Goal: Communication & Community: Ask a question

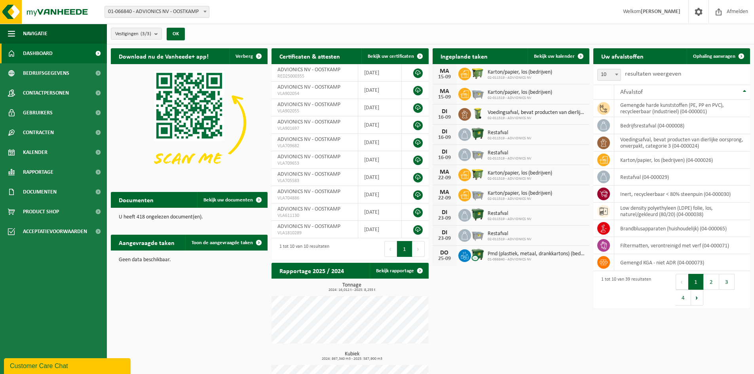
click at [72, 370] on div "Customer Care Chat" at bounding box center [67, 365] width 115 height 9
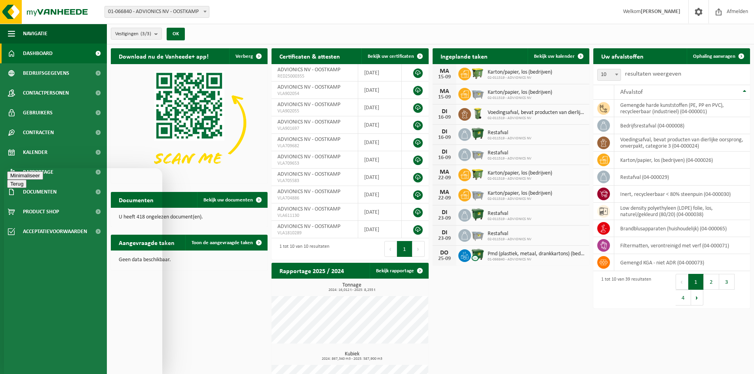
click at [197, 305] on div "Download nu de Vanheede+ app! Verberg Certificaten & attesten Bekijk uw certifi…" at bounding box center [430, 232] width 643 height 376
click at [43, 180] on button "Minimaliseer" at bounding box center [25, 175] width 36 height 8
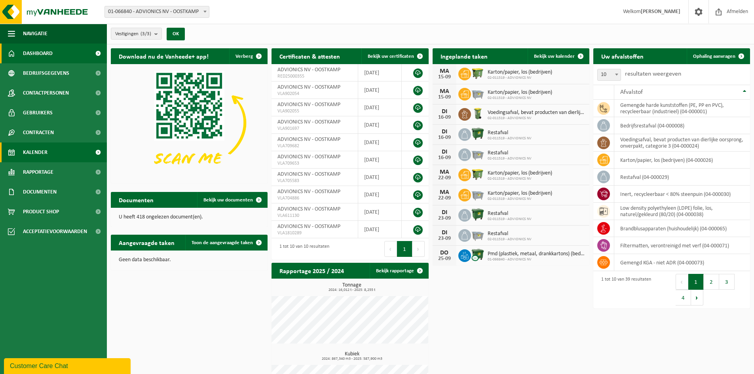
click at [46, 149] on span "Kalender" at bounding box center [35, 152] width 25 height 20
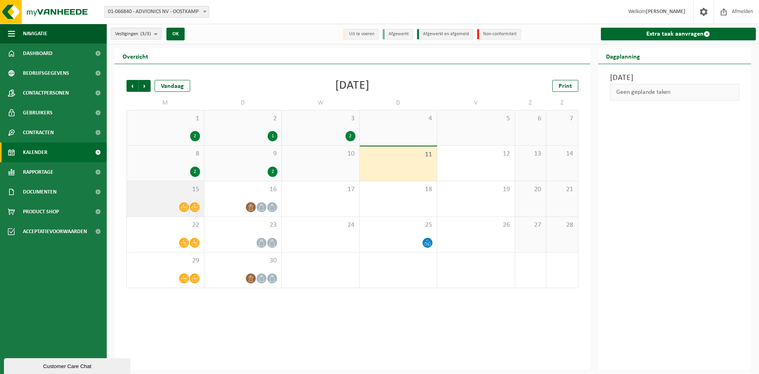
click at [155, 196] on div "15" at bounding box center [165, 198] width 77 height 35
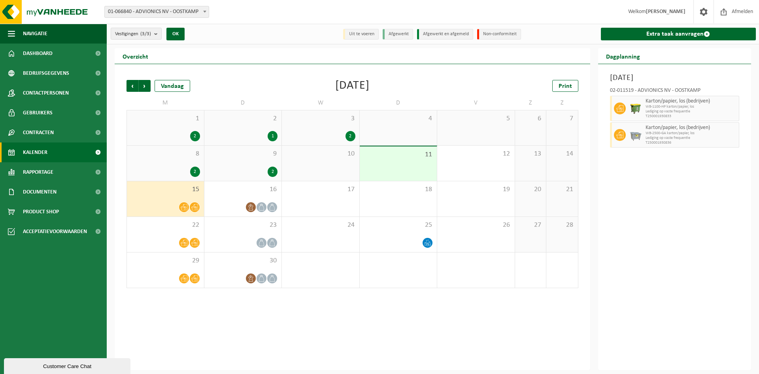
click at [492, 121] on span "5" at bounding box center [476, 118] width 70 height 9
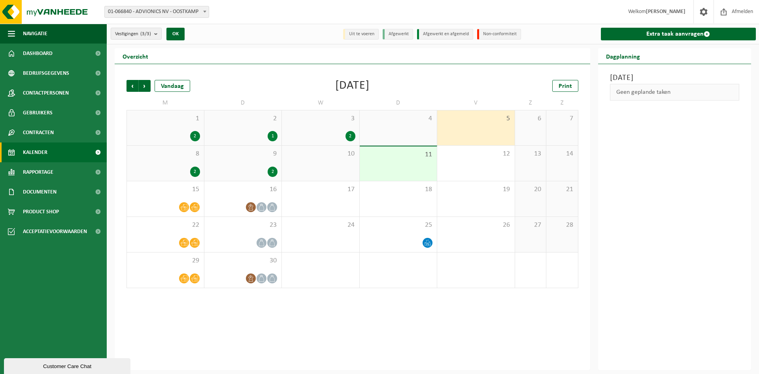
click at [402, 127] on div "4" at bounding box center [399, 127] width 78 height 35
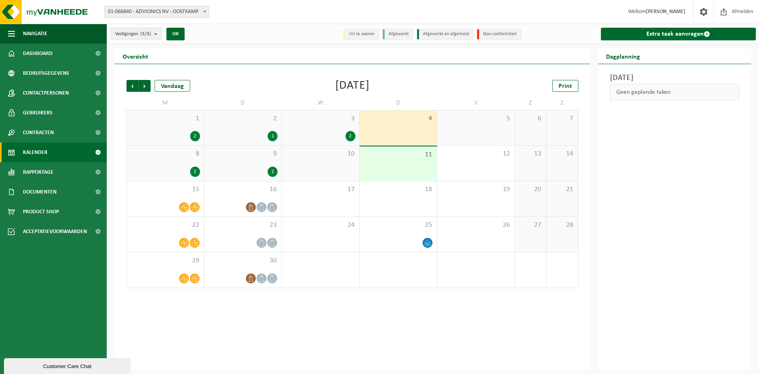
click at [317, 126] on div "3 2" at bounding box center [321, 127] width 78 height 35
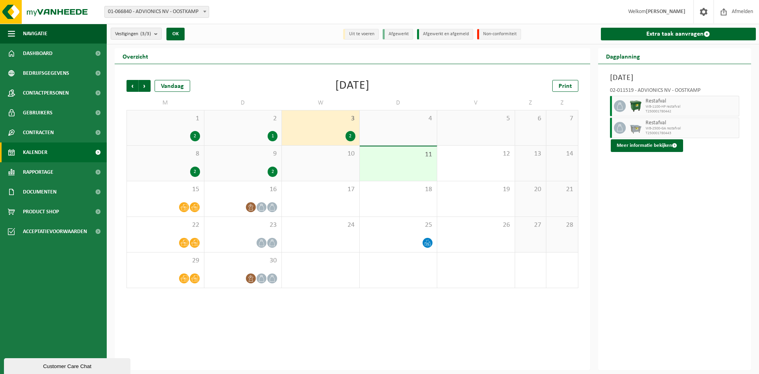
click at [255, 129] on div "2 1" at bounding box center [244, 127] width 78 height 35
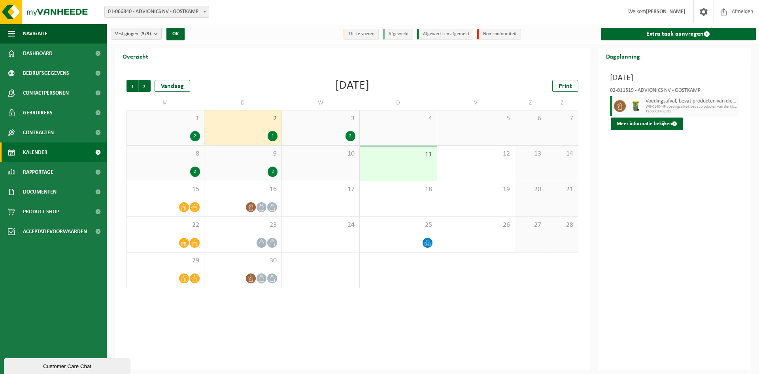
click at [102, 365] on div "Customer Care Chat" at bounding box center [67, 366] width 115 height 6
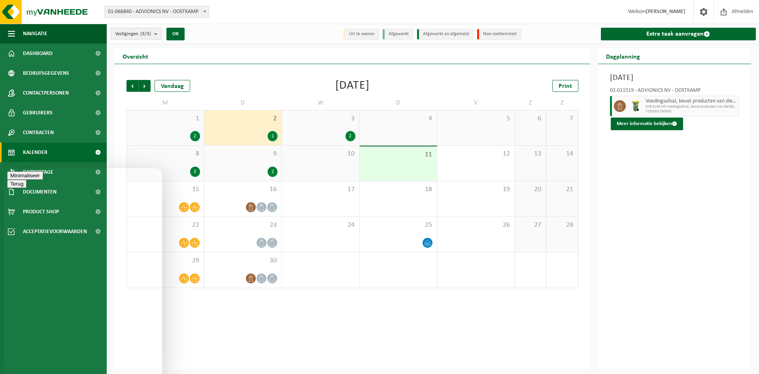
type textarea "Beste, vorige week werd op vraag een afhaling gedaan bij Advionics, waarvoor da…"
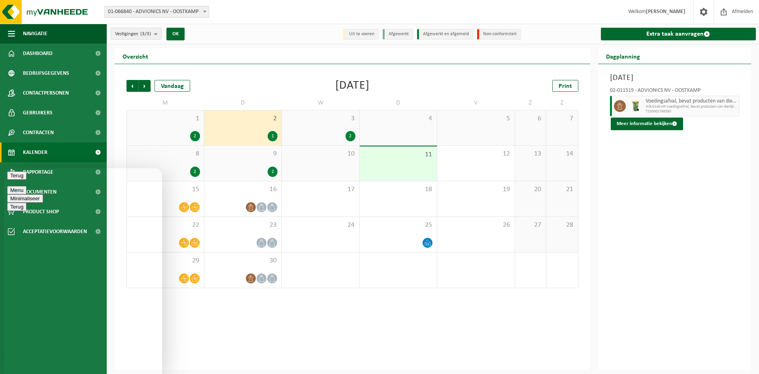
type textarea "Dank voor een seintje terug Fijne dag nog. [PERSON_NAME]."
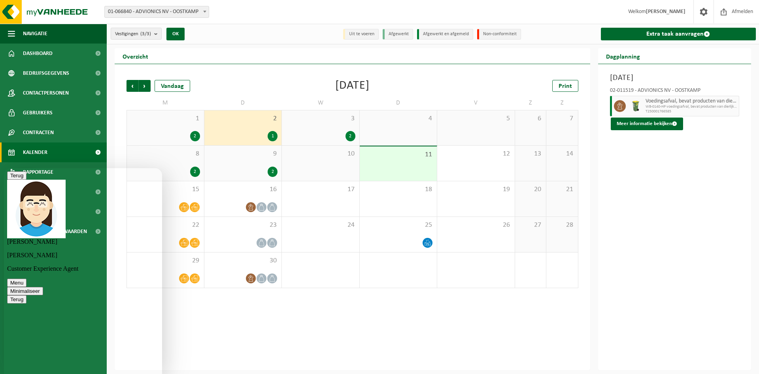
scroll to position [172, 0]
